Goal: Manage account settings

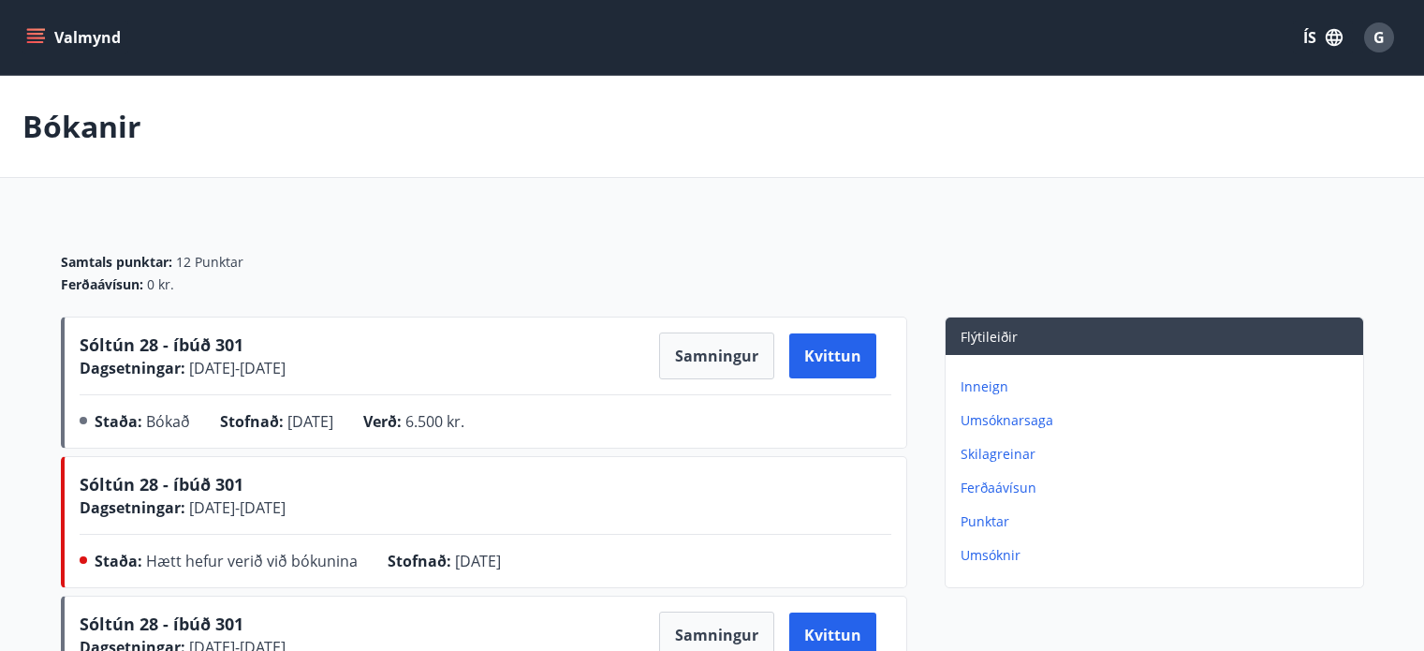
scroll to position [94, 0]
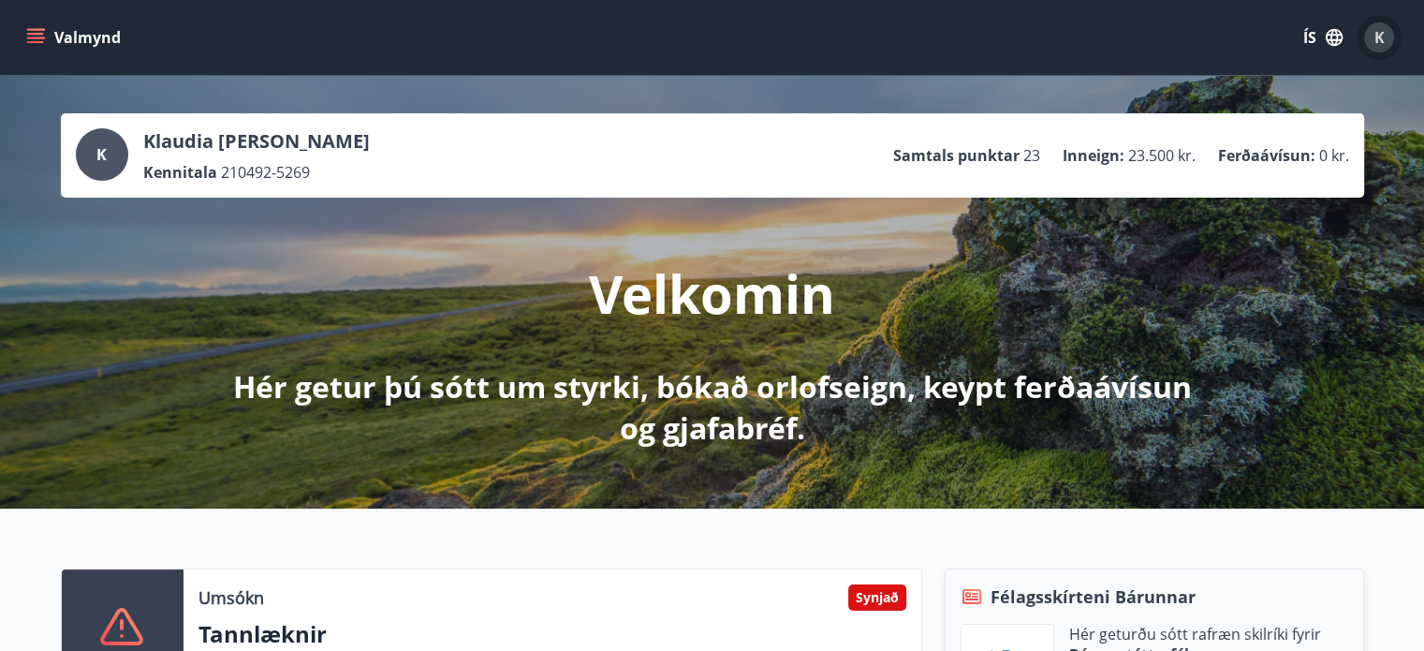
click at [1382, 37] on span "K" at bounding box center [1380, 37] width 10 height 21
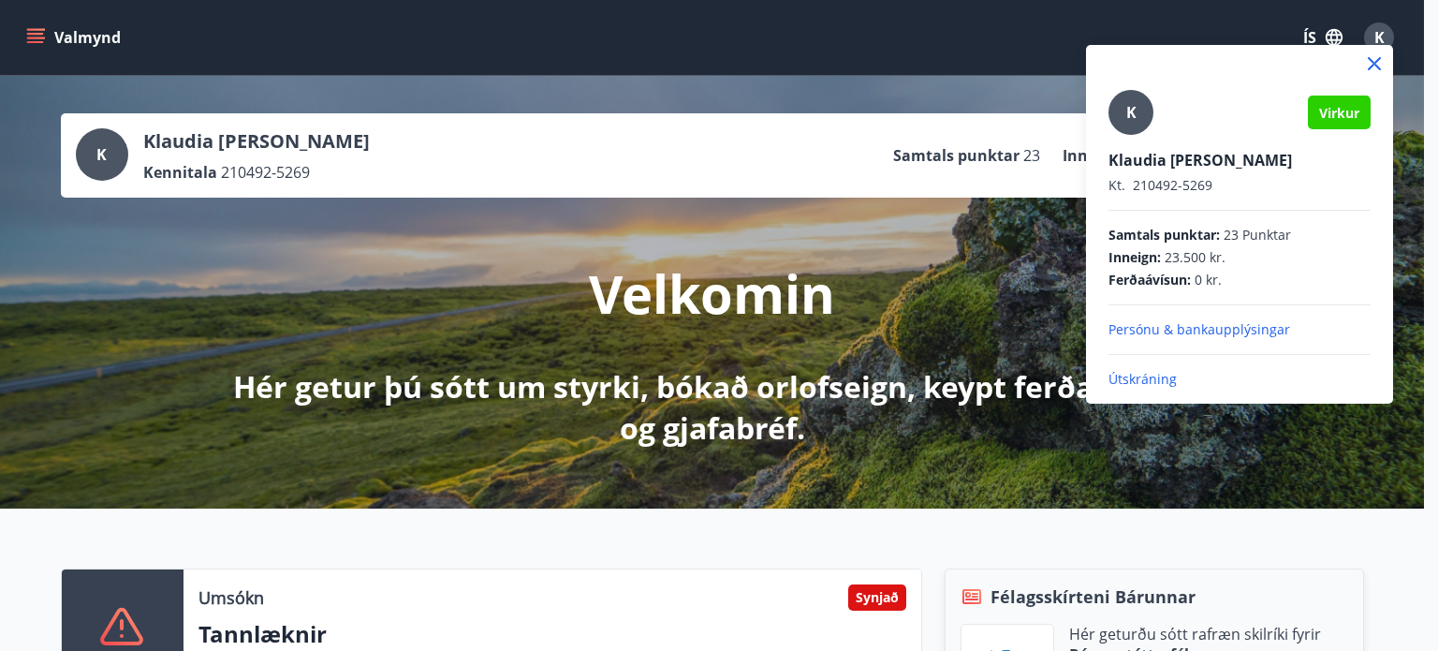
click at [1168, 323] on p "Persónu & bankaupplýsingar" at bounding box center [1240, 329] width 262 height 19
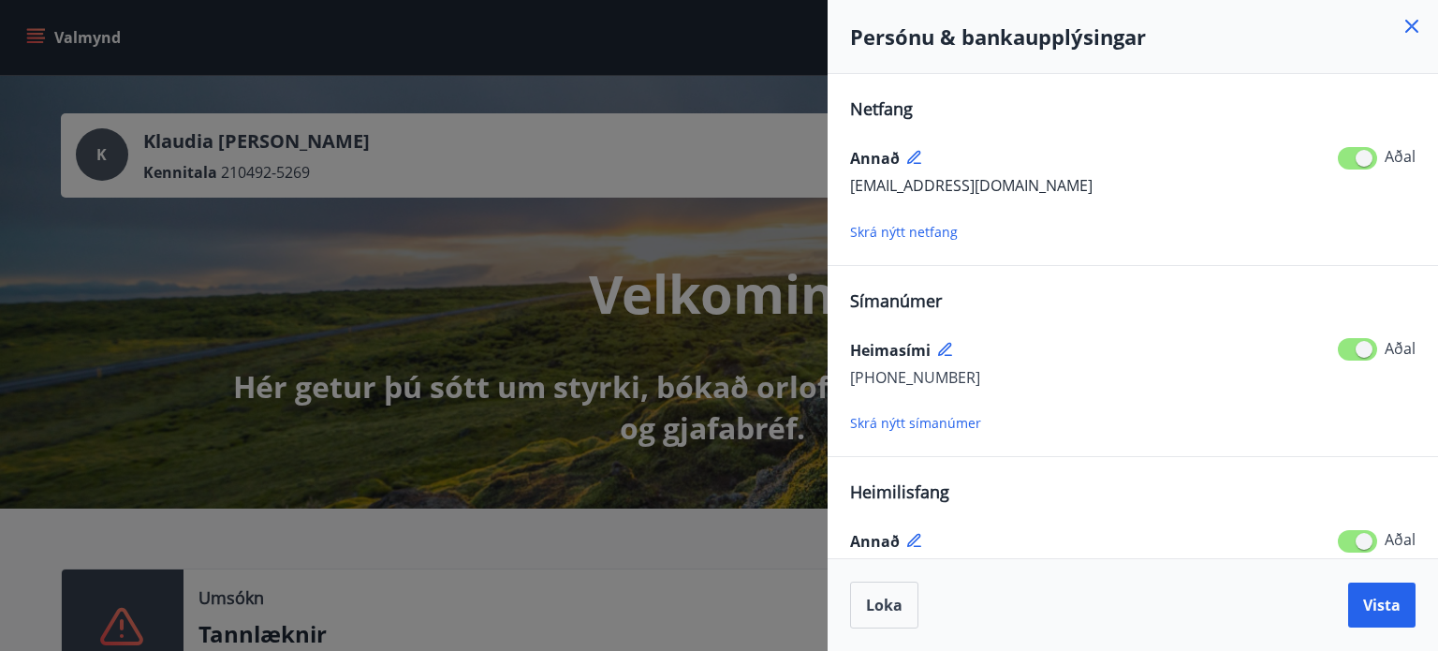
click at [629, 213] on div at bounding box center [719, 325] width 1438 height 651
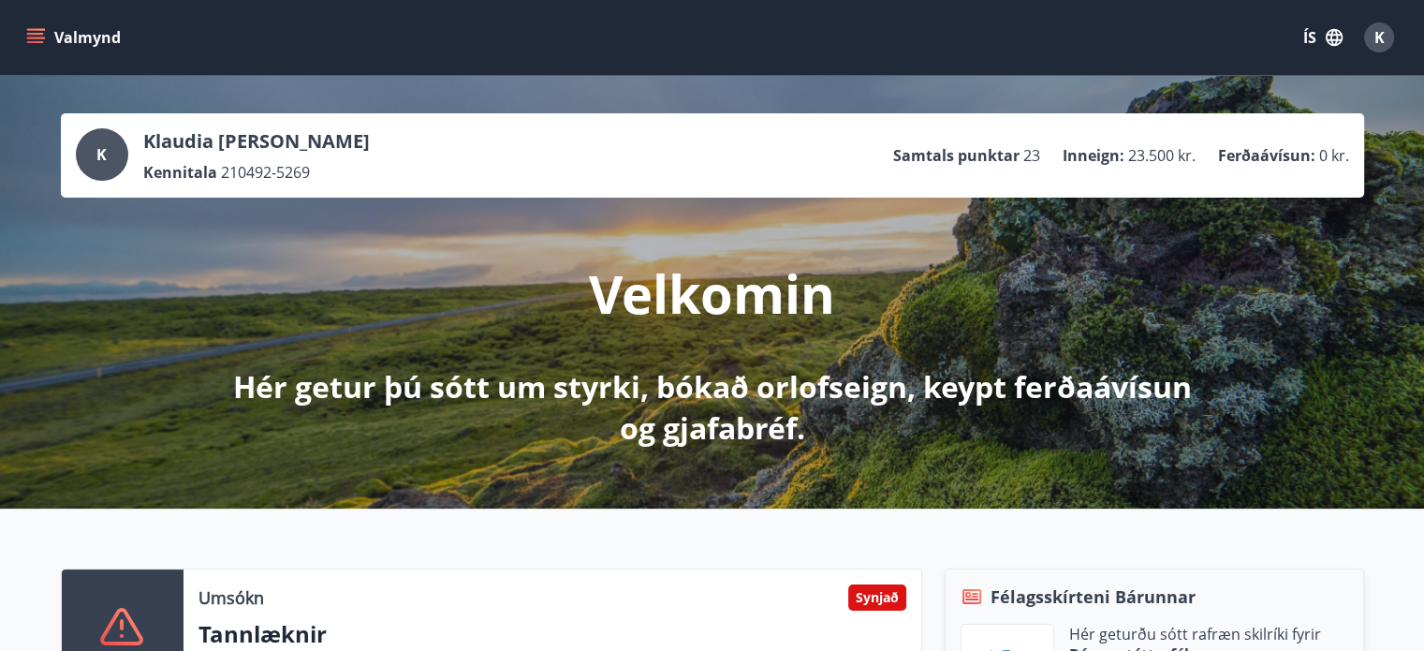
click at [1382, 37] on span "K" at bounding box center [1380, 37] width 10 height 21
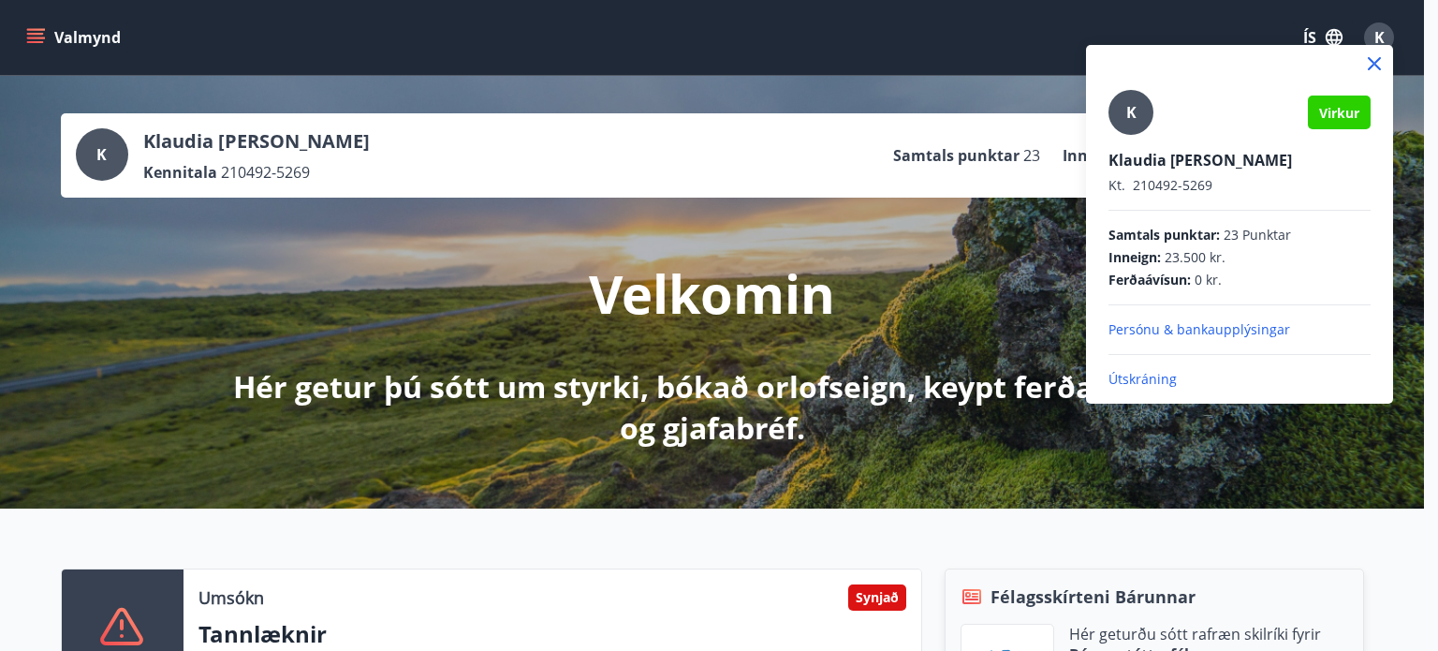
click at [1146, 380] on p "Útskráning" at bounding box center [1240, 379] width 262 height 19
